Goal: Transaction & Acquisition: Purchase product/service

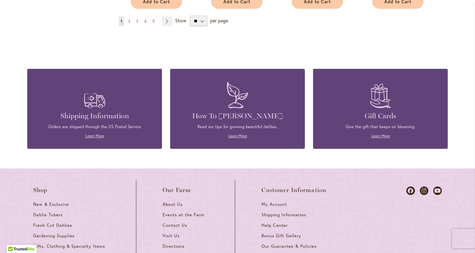
scroll to position [776, 0]
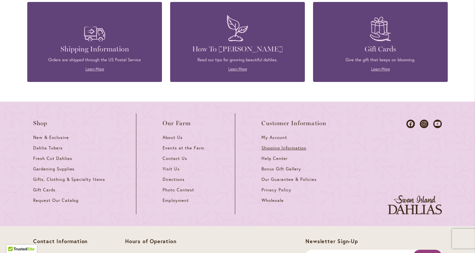
click at [268, 145] on span "Shipping Information" at bounding box center [283, 148] width 45 height 6
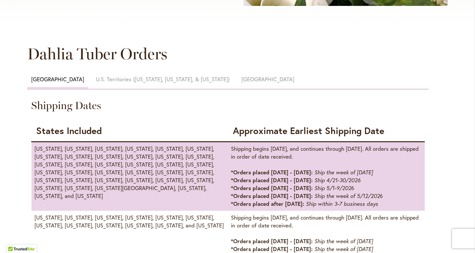
scroll to position [305, 0]
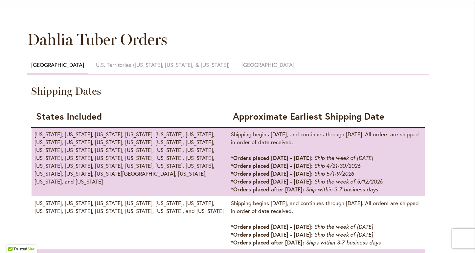
click at [241, 65] on span "Canada" at bounding box center [267, 65] width 53 height 8
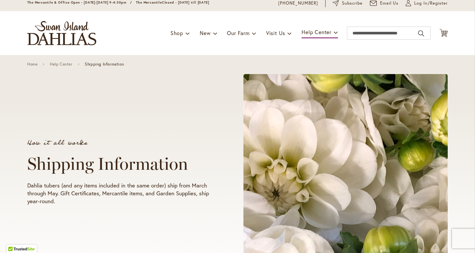
scroll to position [0, 0]
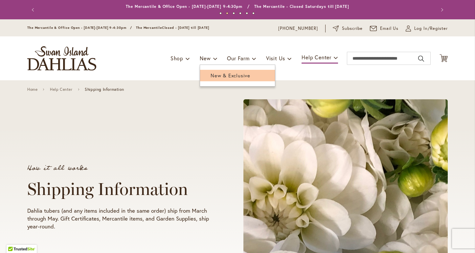
click at [210, 76] on span "New & Exclusive" at bounding box center [230, 75] width 40 height 7
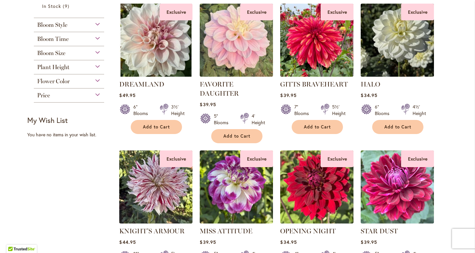
scroll to position [39, 0]
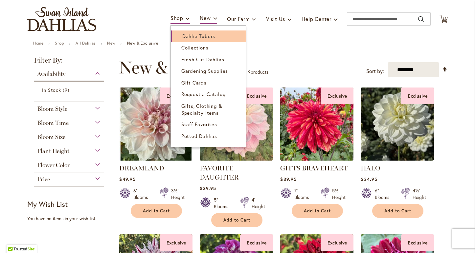
click at [184, 37] on span "Dahlia Tubers" at bounding box center [198, 36] width 33 height 7
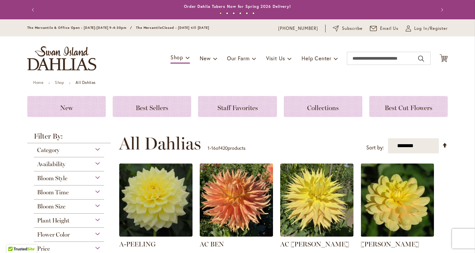
click at [93, 234] on div "Flower Color" at bounding box center [69, 233] width 70 height 11
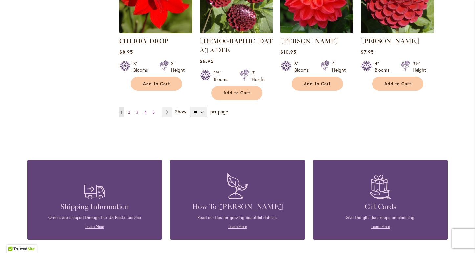
scroll to position [513, 0]
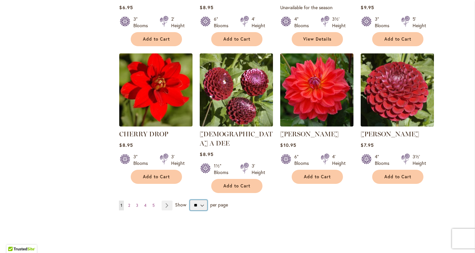
select select "**"
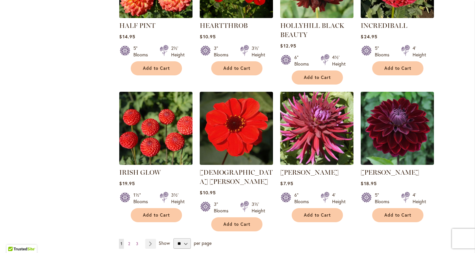
scroll to position [1100, 0]
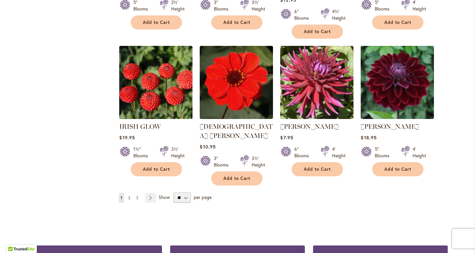
click at [128, 196] on span "2" at bounding box center [129, 198] width 2 height 5
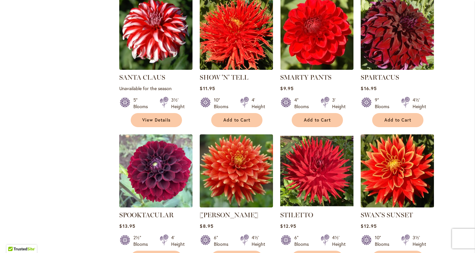
scroll to position [734, 0]
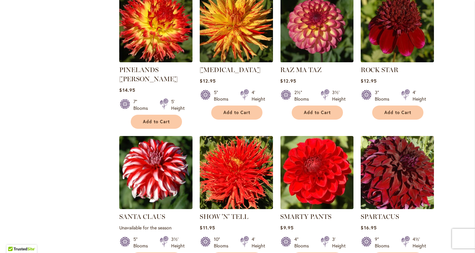
click at [387, 161] on img at bounding box center [397, 172] width 77 height 77
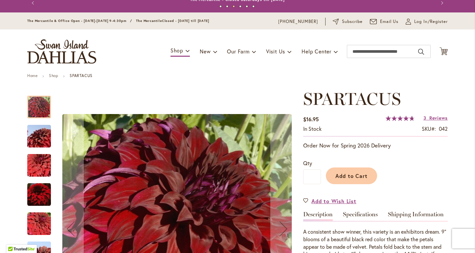
scroll to position [4, 0]
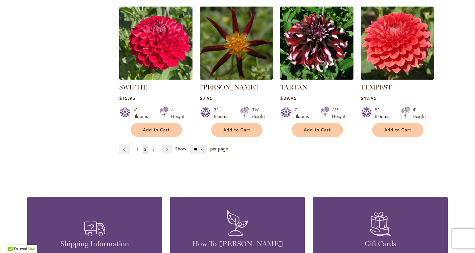
scroll to position [1152, 0]
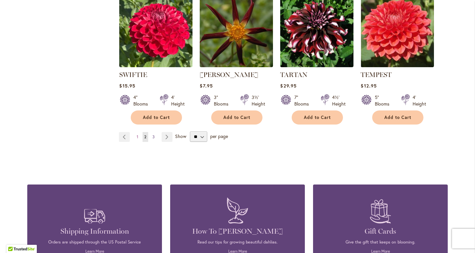
click at [152, 135] on span "3" at bounding box center [153, 137] width 2 height 5
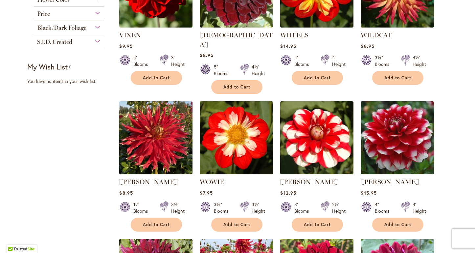
scroll to position [55, 0]
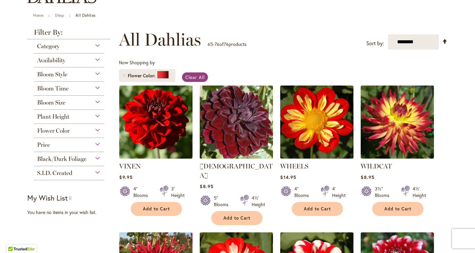
click at [239, 113] on img at bounding box center [236, 122] width 77 height 77
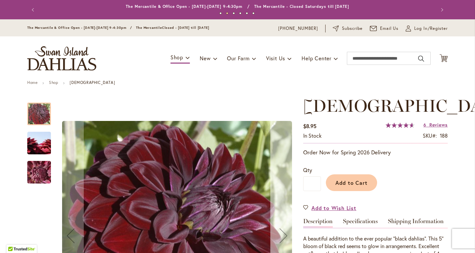
click at [273, 185] on button "Next" at bounding box center [283, 236] width 26 height 280
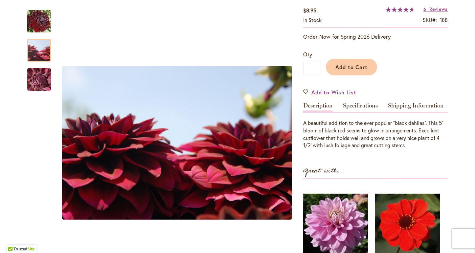
scroll to position [151, 0]
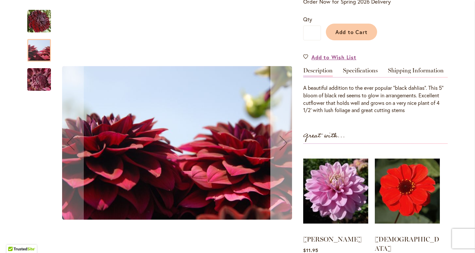
click at [278, 146] on div "Next" at bounding box center [283, 143] width 26 height 26
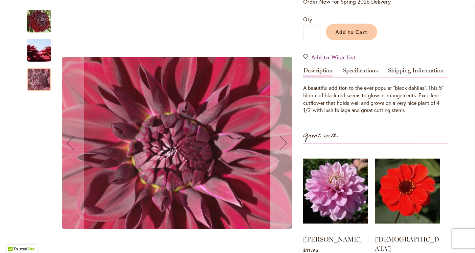
click at [278, 146] on div "Next" at bounding box center [283, 143] width 26 height 26
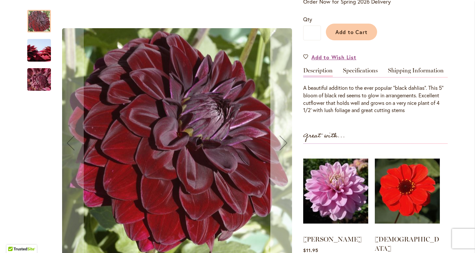
click at [278, 146] on div "Next" at bounding box center [283, 143] width 26 height 26
